Goal: Browse casually

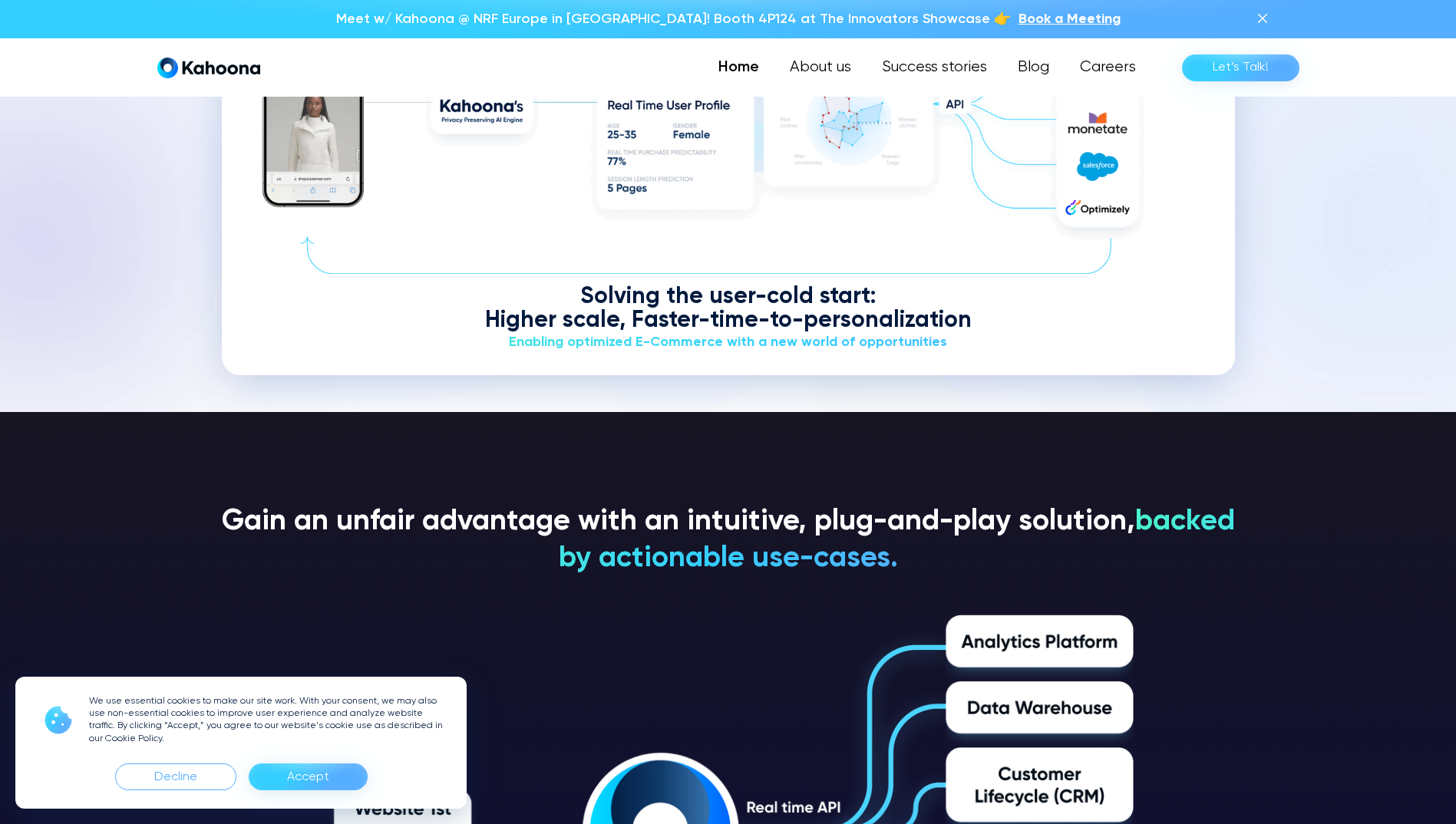
scroll to position [2243, 0]
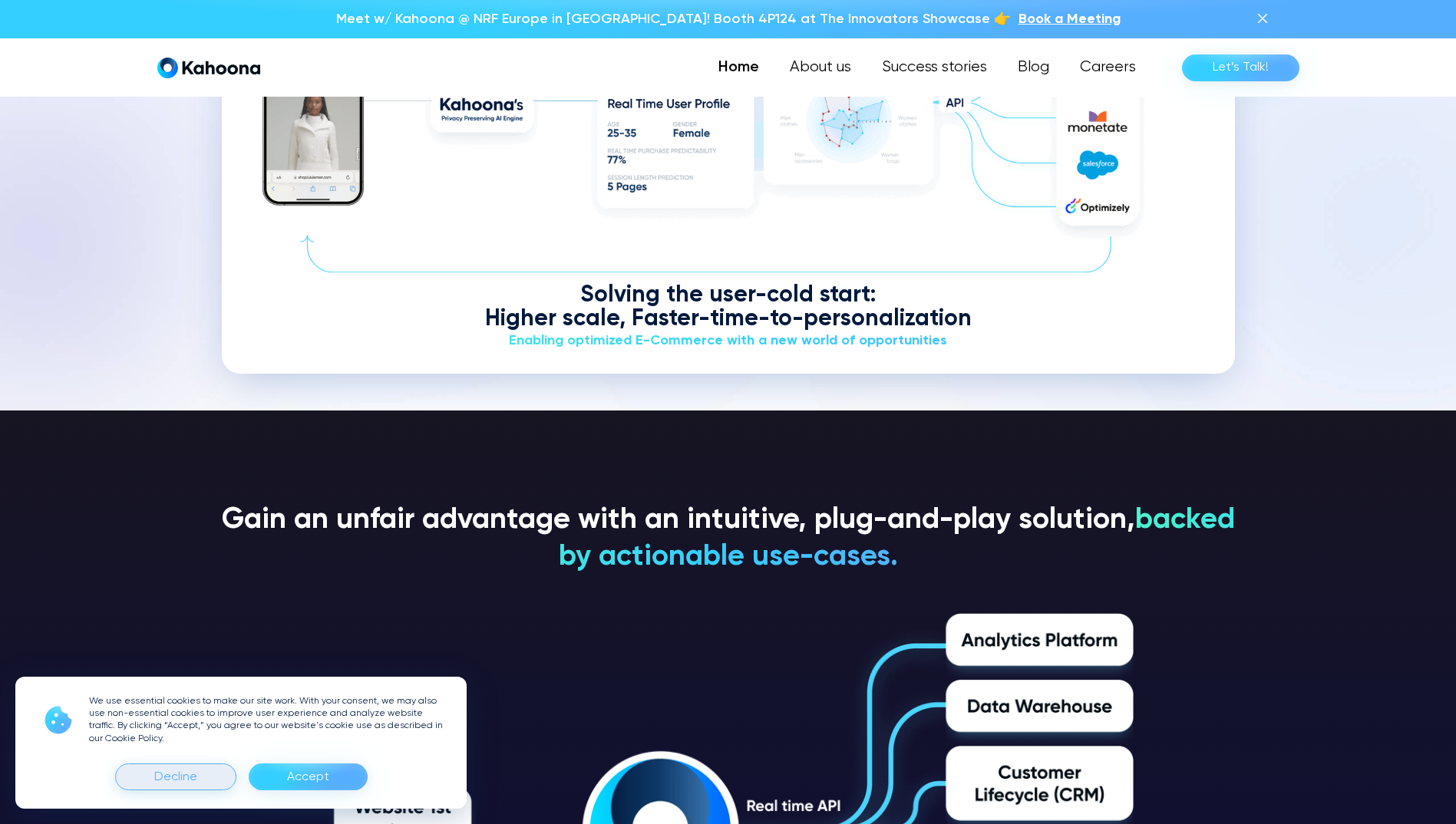
click at [210, 774] on div "Decline" at bounding box center [176, 776] width 121 height 27
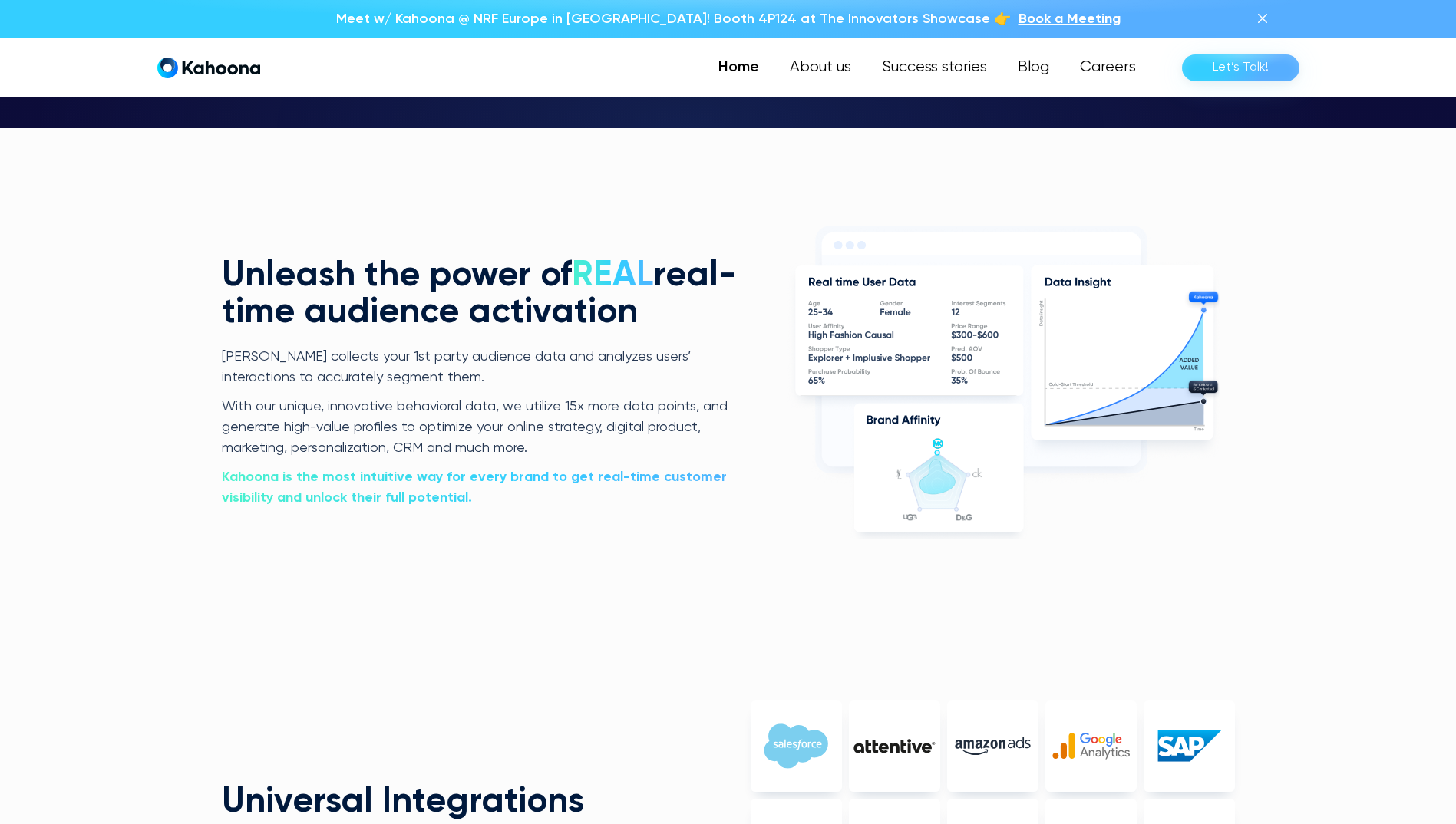
scroll to position [3248, 0]
